Goal: Task Accomplishment & Management: Use online tool/utility

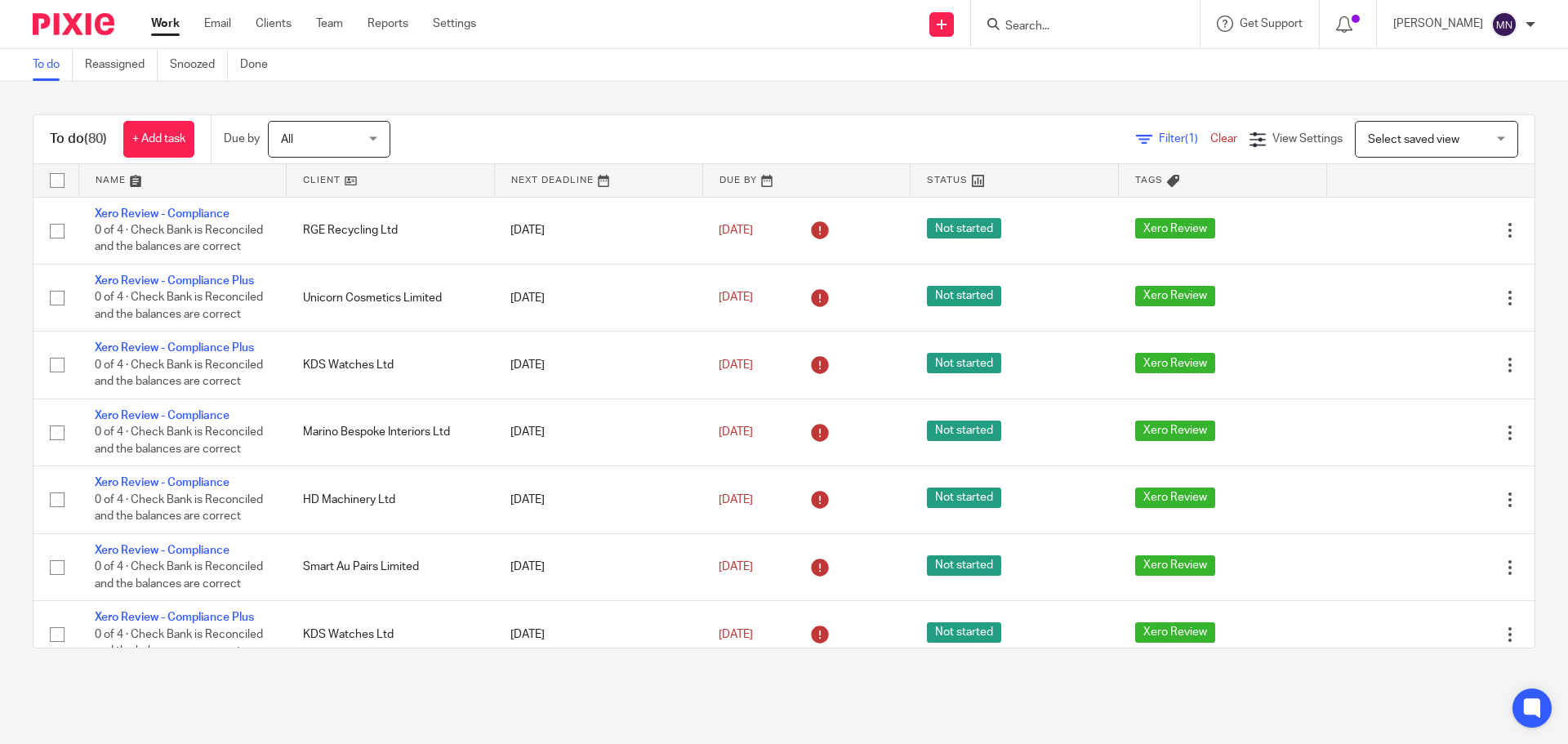
click at [1089, 30] on input "Search" at bounding box center [1077, 27] width 147 height 15
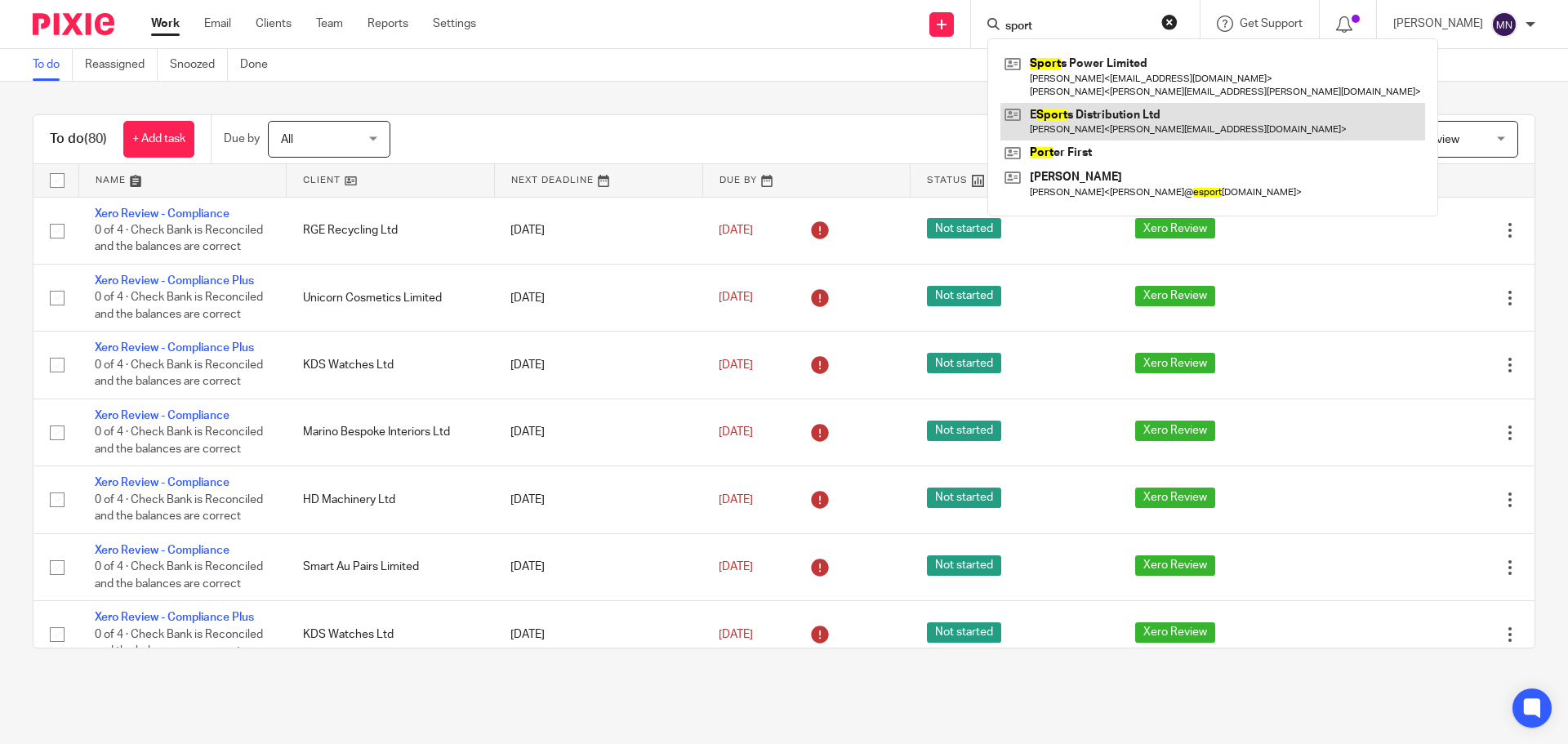
type input "sport"
click at [1132, 128] on link at bounding box center [1212, 121] width 425 height 38
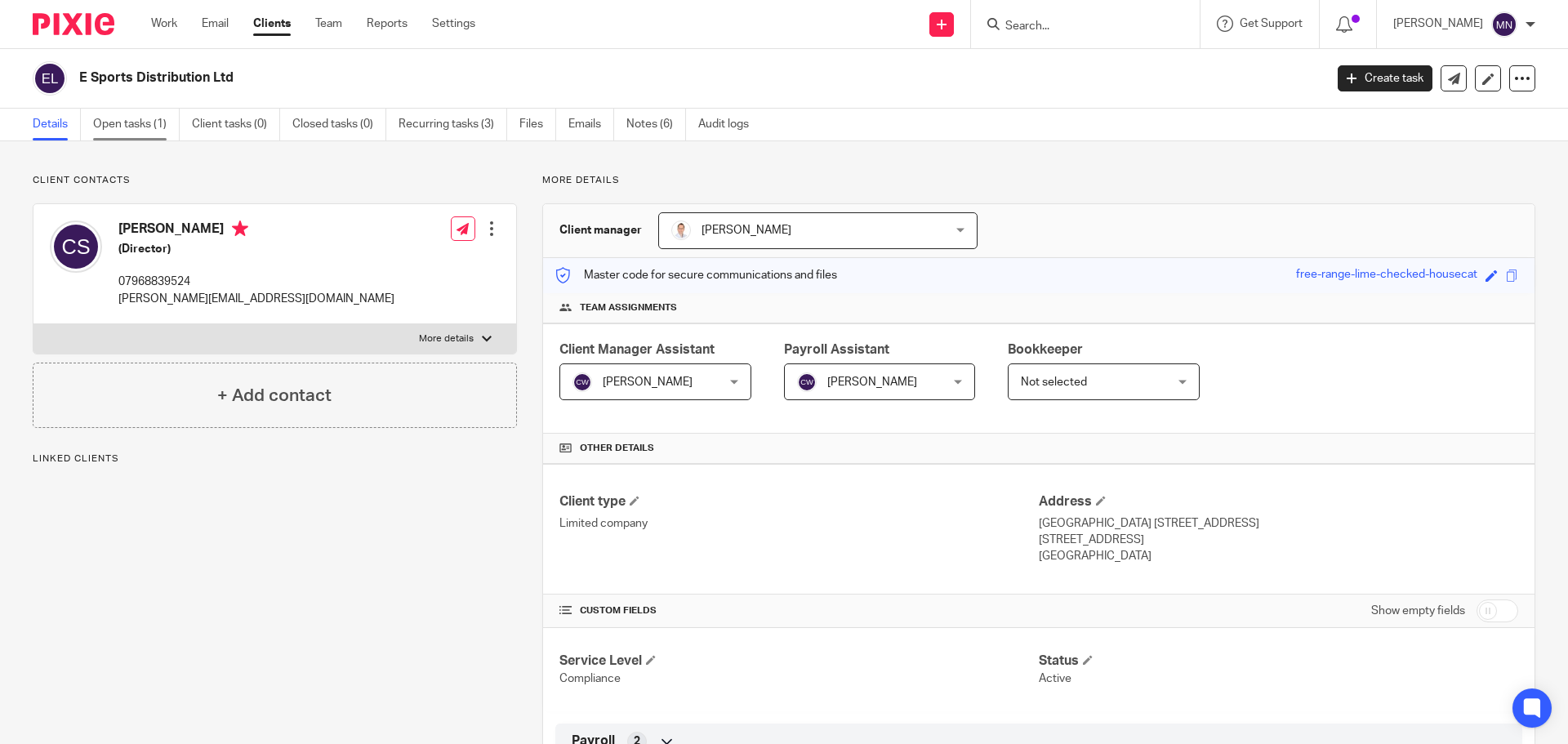
click at [133, 128] on link "Open tasks (1)" at bounding box center [136, 124] width 87 height 32
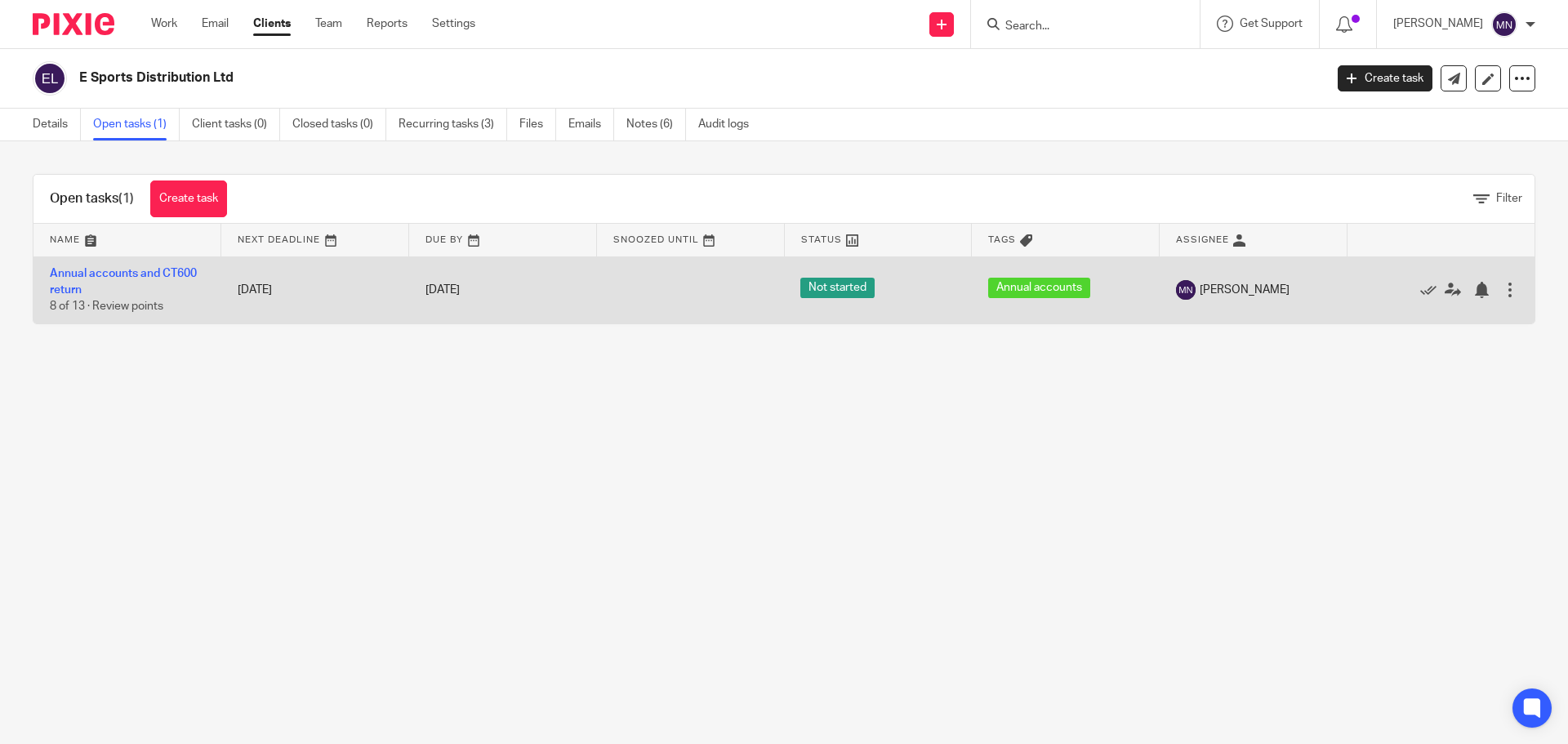
click at [152, 279] on td "Annual accounts and CT600 return 8 of 13 · Review points" at bounding box center [127, 289] width 188 height 67
click at [151, 277] on link "Annual accounts and CT600 return" at bounding box center [123, 281] width 147 height 28
